Goal: Task Accomplishment & Management: Manage account settings

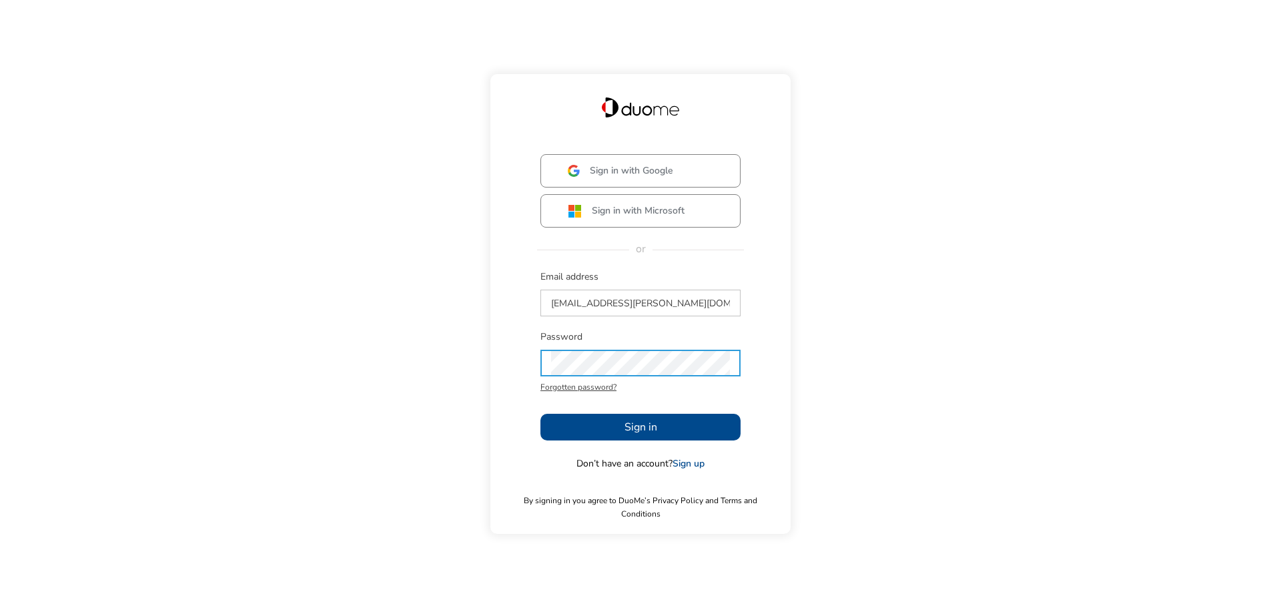
click at [636, 435] on span "Sign in" at bounding box center [640, 427] width 33 height 16
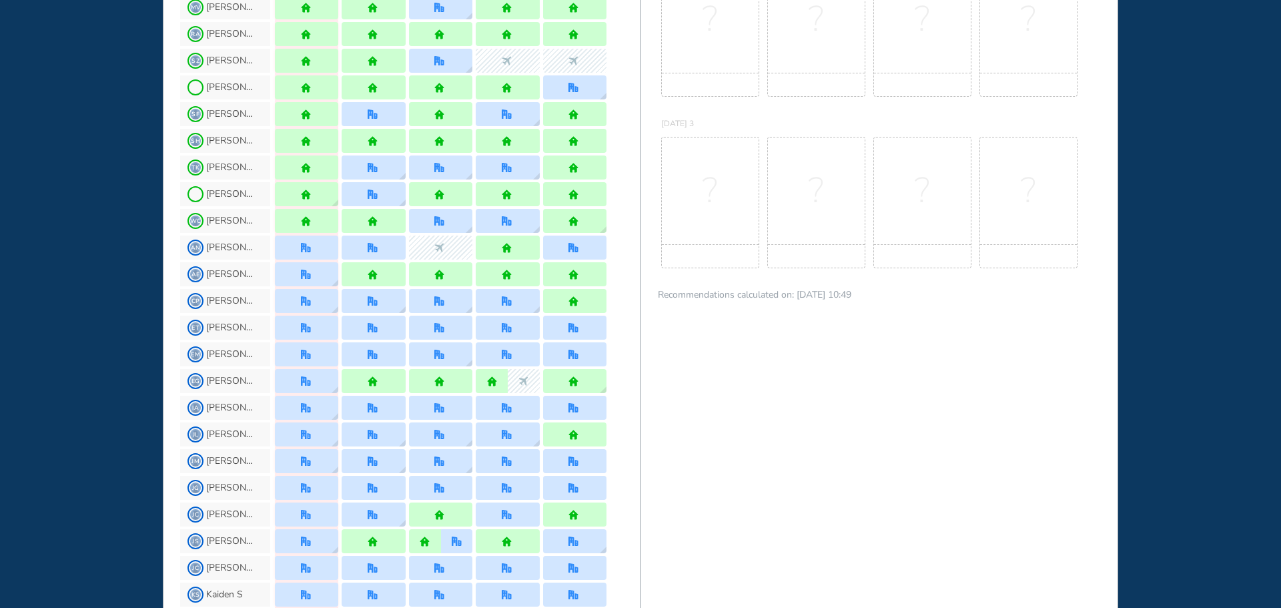
scroll to position [734, 0]
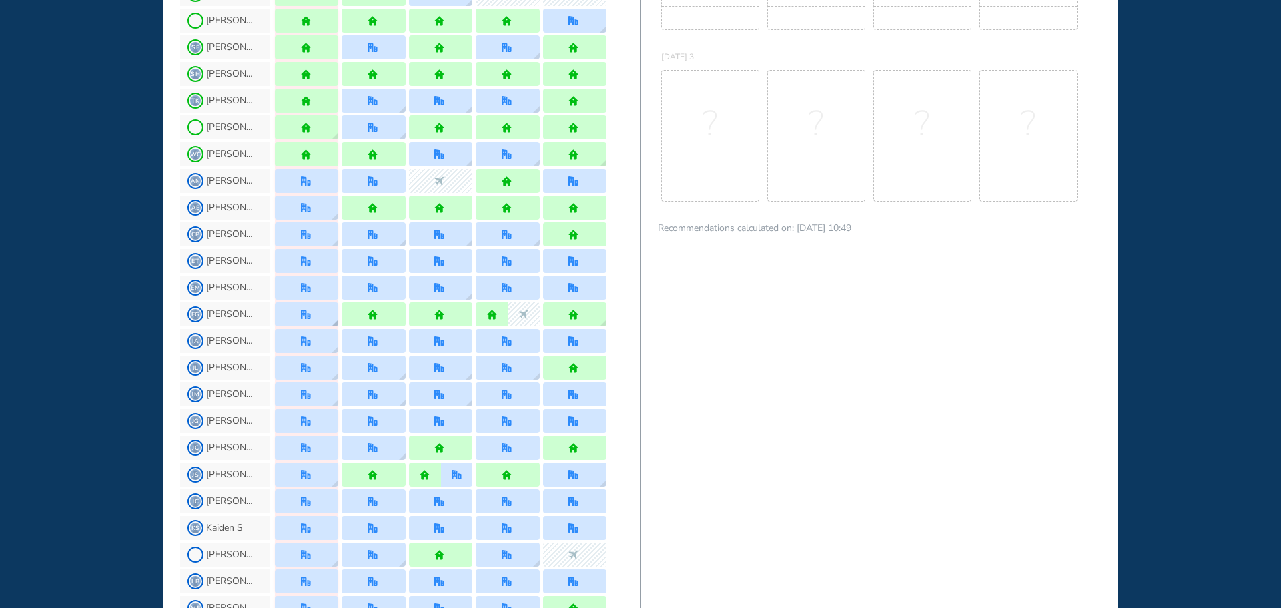
click at [319, 318] on div at bounding box center [306, 314] width 63 height 24
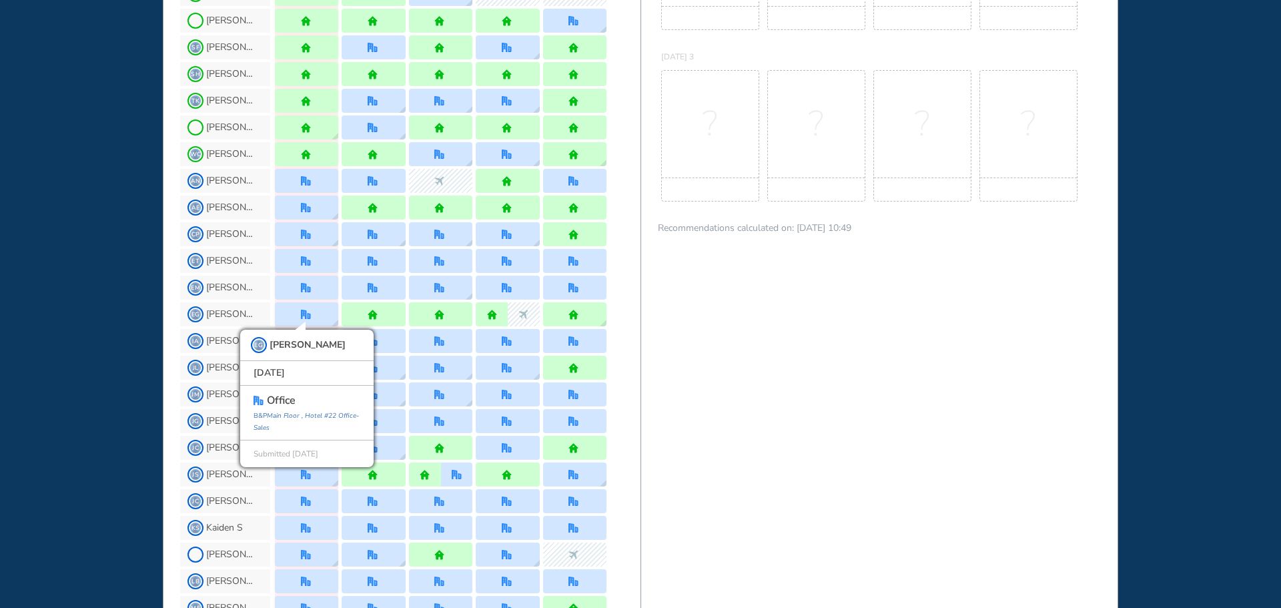
click at [105, 358] on div "WHO'S WHERE WHEN MY WORK INITIATIVES 98 DF New! NOTIFICATIONS All Location Task…" at bounding box center [640, 304] width 1281 height 608
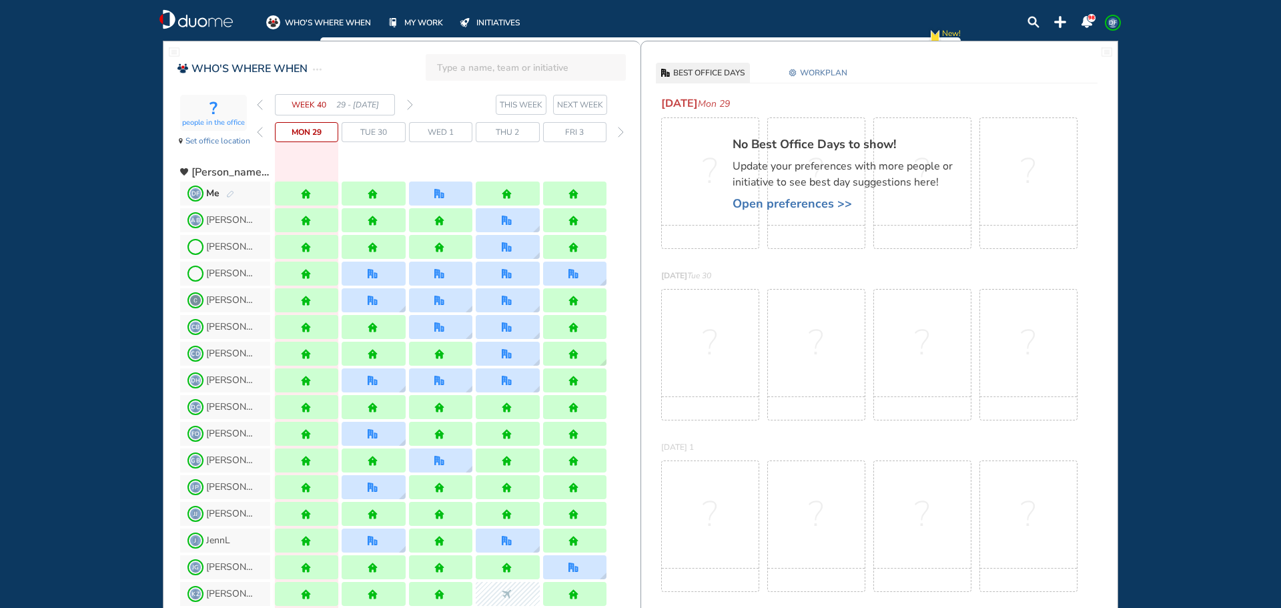
scroll to position [0, 0]
click at [260, 107] on img "back week" at bounding box center [260, 105] width 6 height 11
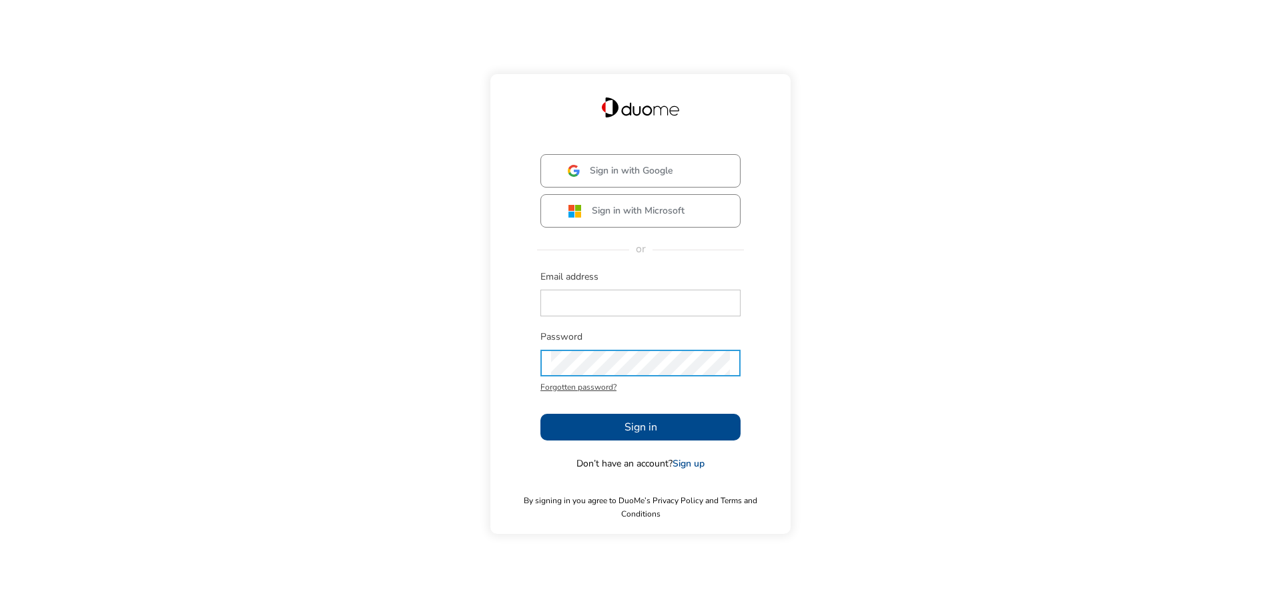
type input "[EMAIL_ADDRESS][PERSON_NAME][DOMAIN_NAME]"
click at [636, 435] on span "Sign in" at bounding box center [640, 427] width 33 height 16
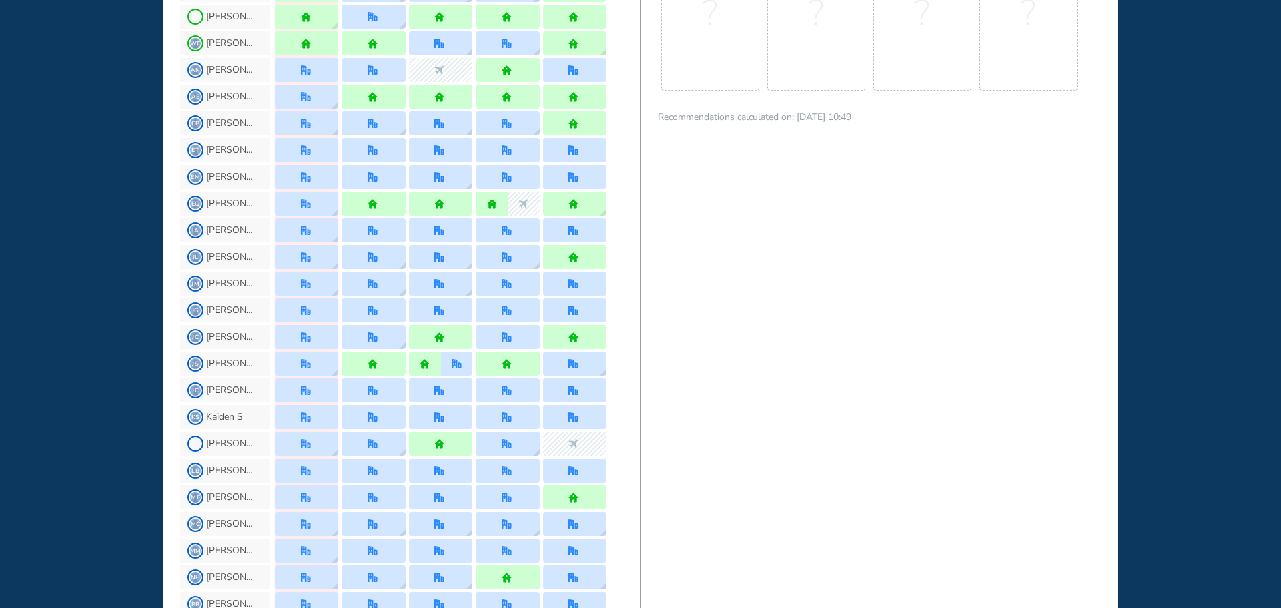
scroll to position [867, 0]
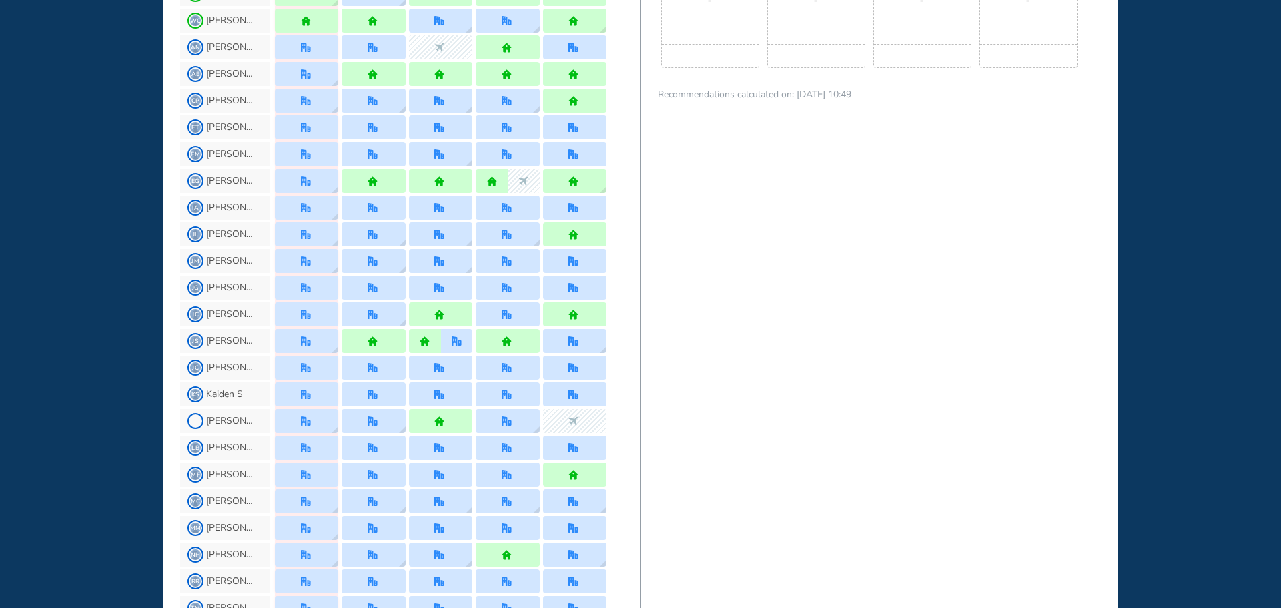
click at [793, 339] on div "BEST OFFICE DAYS WORKPLAN TODAY Mon 29 No Best Office Days to show! Update your…" at bounding box center [879, 35] width 478 height 1723
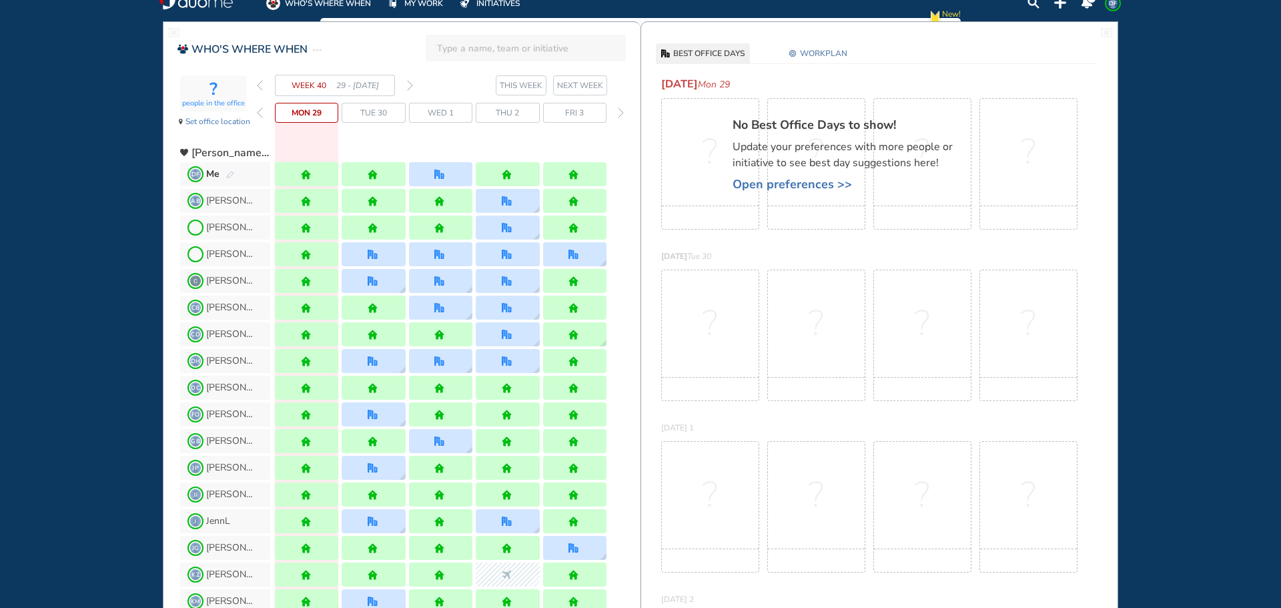
scroll to position [0, 0]
